Goal: Information Seeking & Learning: Learn about a topic

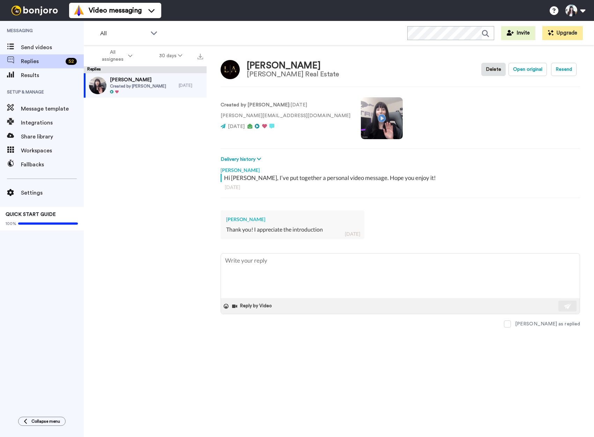
drag, startPoint x: 321, startPoint y: 39, endPoint x: 307, endPoint y: 43, distance: 14.1
click at [321, 39] on div "All WORKSPACES View all All Prospecting Hacker Genie Default Task List + Add a …" at bounding box center [339, 33] width 510 height 24
type textarea "x"
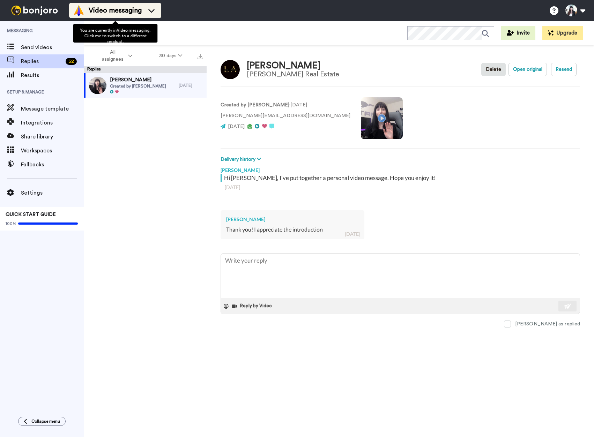
click at [118, 11] on span "Video messaging" at bounding box center [115, 11] width 53 height 10
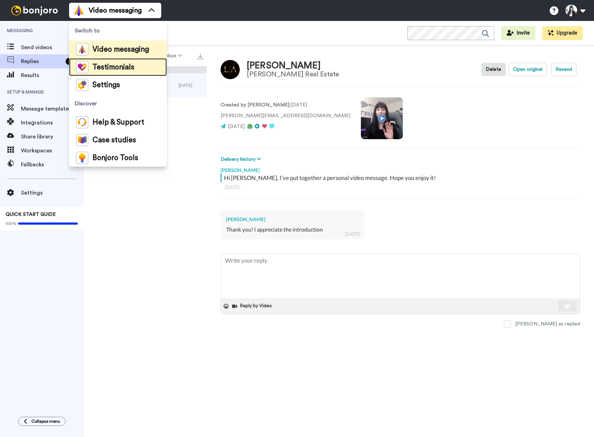
click at [100, 69] on span "Testimonials" at bounding box center [113, 67] width 42 height 7
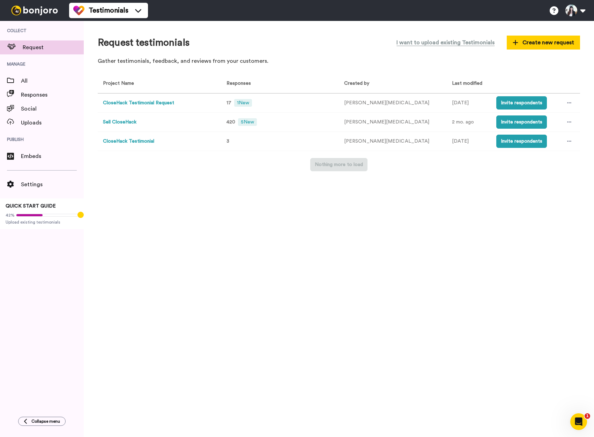
click at [123, 123] on button "Sell CloseHack" at bounding box center [119, 122] width 33 height 7
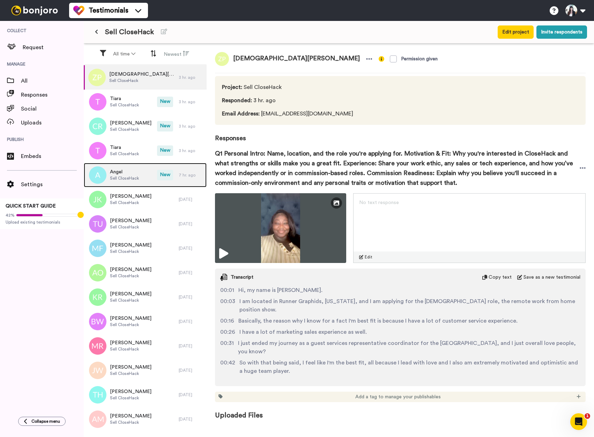
click at [152, 172] on div "Angel Sell CloseHack" at bounding box center [120, 175] width 73 height 24
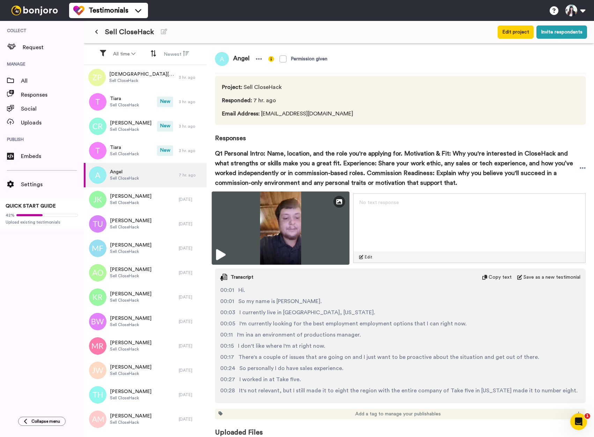
click at [227, 253] on img at bounding box center [281, 228] width 138 height 73
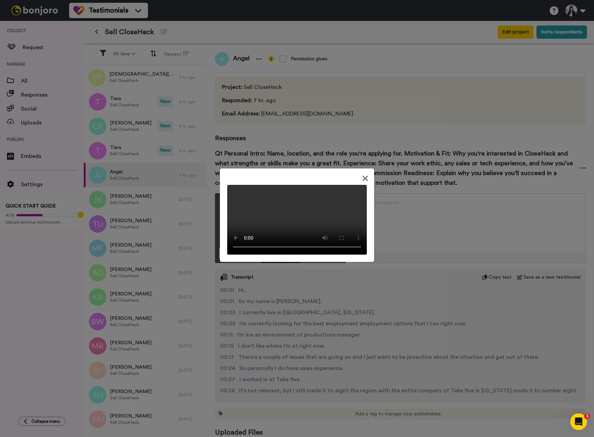
drag, startPoint x: 301, startPoint y: 88, endPoint x: 248, endPoint y: 86, distance: 52.4
click at [248, 168] on div at bounding box center [297, 214] width 154 height 93
click at [362, 174] on icon at bounding box center [365, 178] width 7 height 9
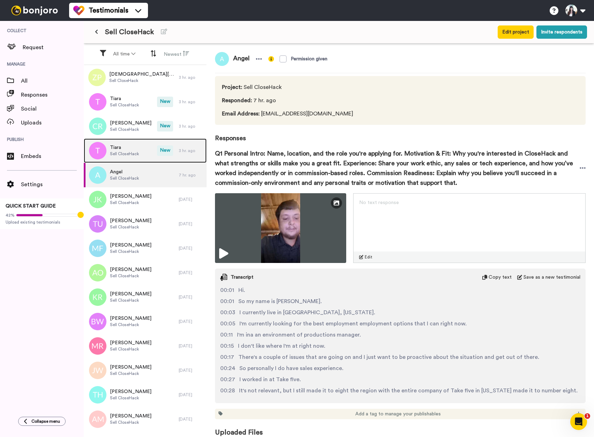
click at [158, 145] on span "New" at bounding box center [165, 150] width 16 height 10
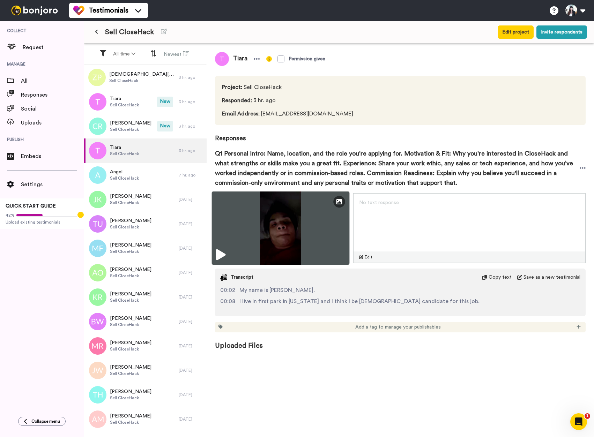
click at [220, 250] on icon at bounding box center [220, 254] width 9 height 11
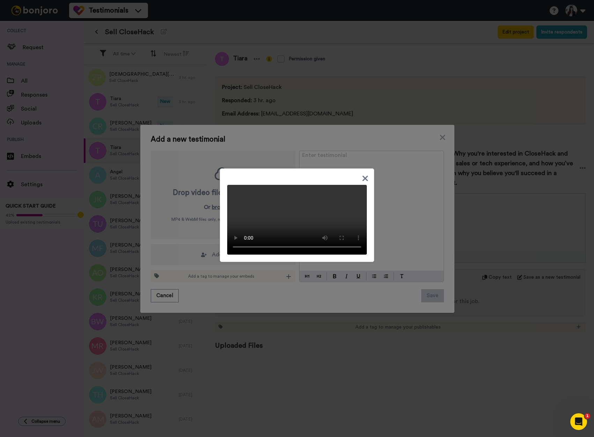
click at [365, 168] on div at bounding box center [297, 214] width 154 height 93
click at [364, 174] on icon at bounding box center [365, 178] width 7 height 9
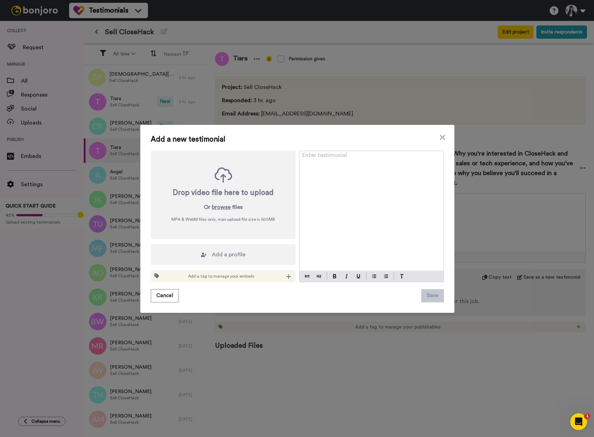
drag, startPoint x: 387, startPoint y: 111, endPoint x: 391, endPoint y: 111, distance: 4.2
click at [387, 111] on div "Add a new testimonial Drop video file here to upload Or browse files MP4 & WebM…" at bounding box center [297, 218] width 594 height 437
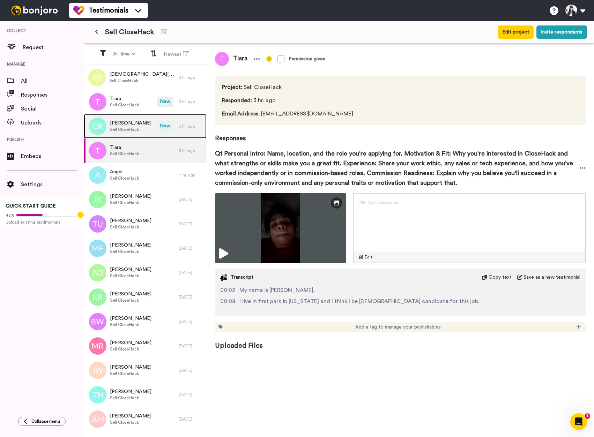
click at [134, 116] on div "Cheneijah Ratney Sell CloseHack" at bounding box center [120, 126] width 73 height 24
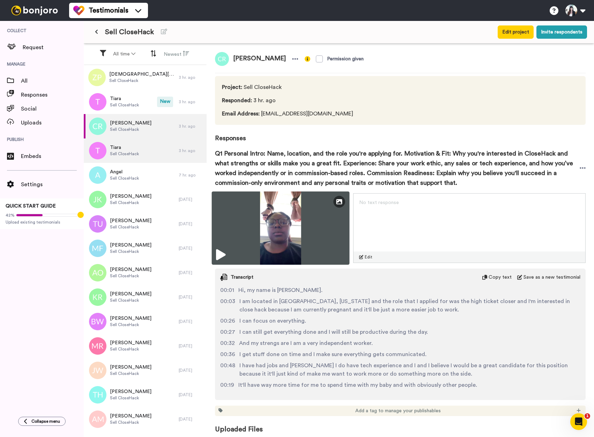
click at [223, 253] on icon at bounding box center [220, 254] width 9 height 11
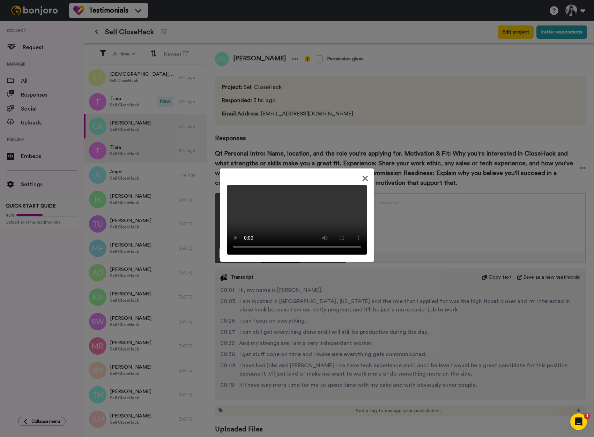
drag, startPoint x: 294, startPoint y: 87, endPoint x: 297, endPoint y: 92, distance: 5.6
click at [297, 168] on div at bounding box center [297, 214] width 154 height 93
click at [362, 174] on icon at bounding box center [365, 178] width 7 height 9
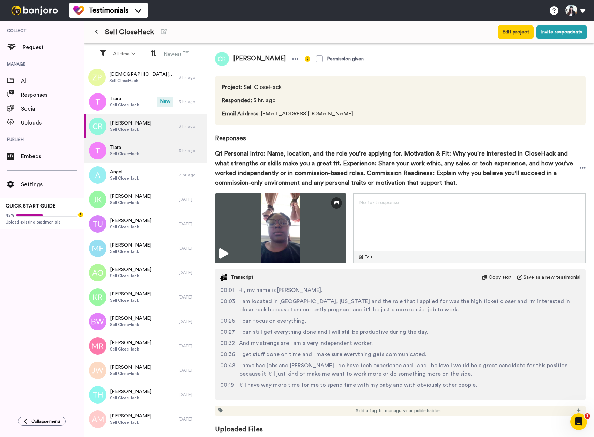
click at [347, 362] on span "I have had jobs and sal I do have tech experience and I and I believe I would b…" at bounding box center [409, 369] width 341 height 17
click at [172, 111] on div "Tiara Sell CloseHack New 3 hr. ago" at bounding box center [145, 102] width 123 height 24
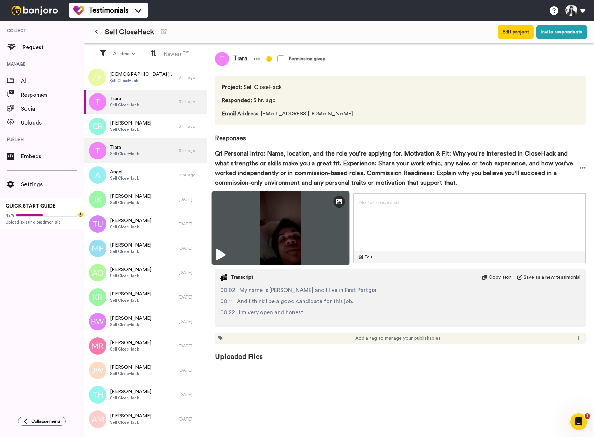
click at [231, 242] on img at bounding box center [281, 228] width 138 height 73
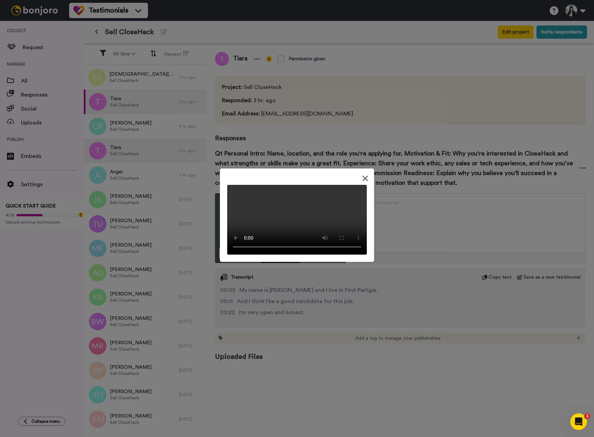
click at [364, 174] on icon at bounding box center [365, 178] width 7 height 9
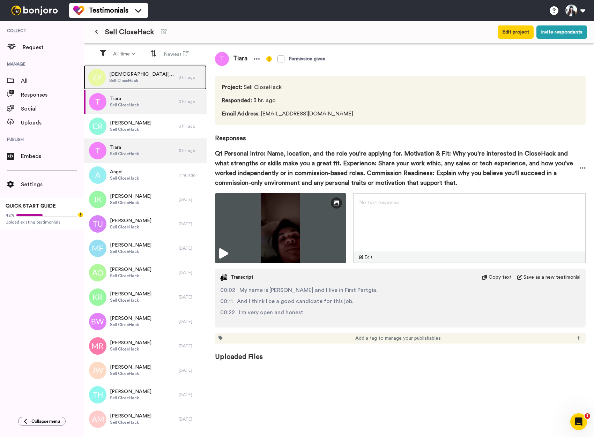
click at [153, 78] on div "Zephaniah Pearson Sell CloseHack" at bounding box center [131, 77] width 95 height 24
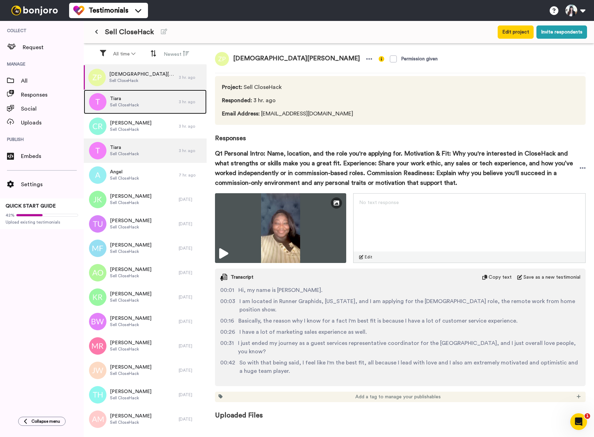
click at [147, 97] on div "Tiara Sell CloseHack" at bounding box center [131, 102] width 95 height 24
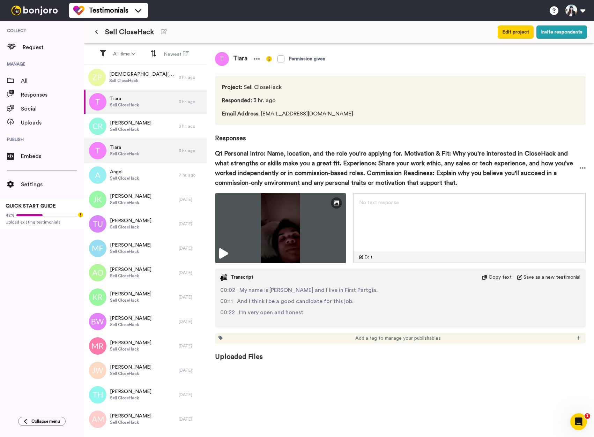
click at [439, 403] on div "Tiara Permission given Project : Sell CloseHack Responded : 3 hr. ago Email Add…" at bounding box center [400, 241] width 387 height 395
click at [58, 76] on div "All" at bounding box center [42, 81] width 84 height 14
